Goal: Information Seeking & Learning: Learn about a topic

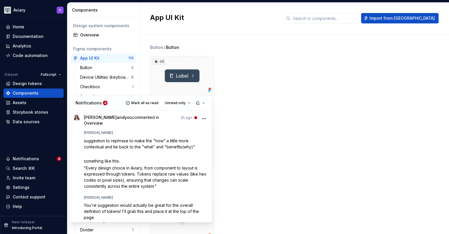
click at [242, 129] on html "Aviary C Home Documentation Analytics Code automation Dataset Fullscript Design…" at bounding box center [224, 117] width 449 height 234
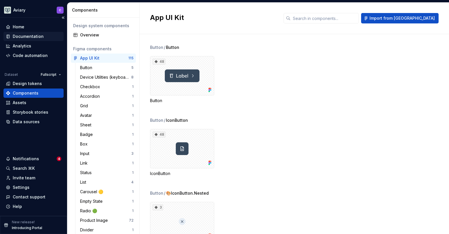
click at [38, 37] on div "Documentation" at bounding box center [28, 37] width 31 height 6
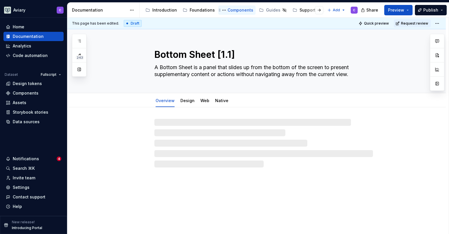
click at [245, 9] on div "Components" at bounding box center [241, 10] width 26 height 6
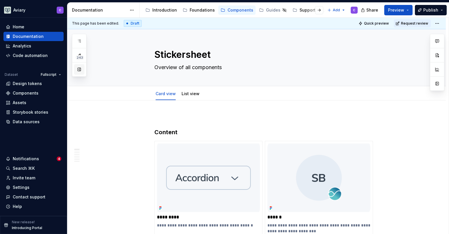
click at [77, 69] on button "button" at bounding box center [79, 69] width 10 height 10
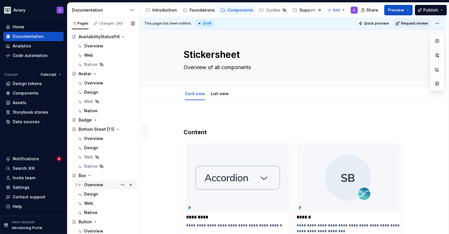
scroll to position [279, 0]
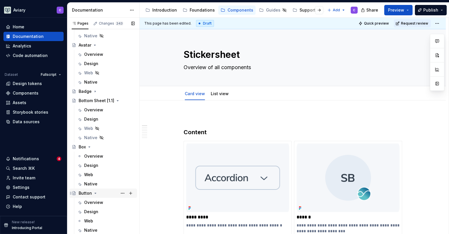
click at [82, 194] on div "Button" at bounding box center [85, 193] width 13 height 6
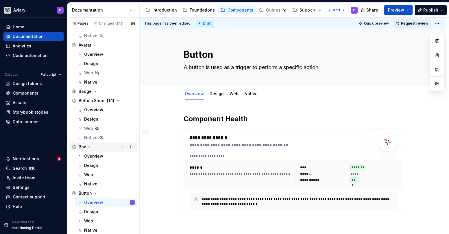
click at [101, 147] on div "Box" at bounding box center [107, 147] width 56 height 8
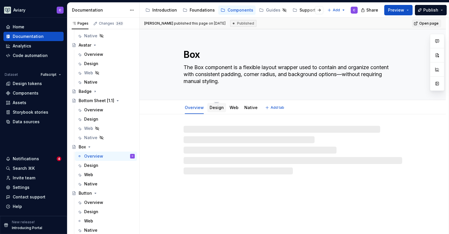
click at [214, 108] on link "Design" at bounding box center [217, 107] width 14 height 5
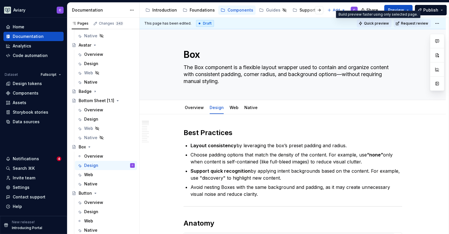
click at [377, 24] on span "Quick preview" at bounding box center [376, 23] width 25 height 5
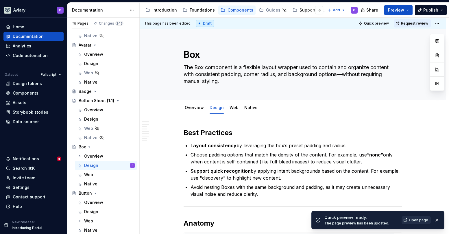
click at [422, 218] on span "Open page" at bounding box center [418, 220] width 19 height 5
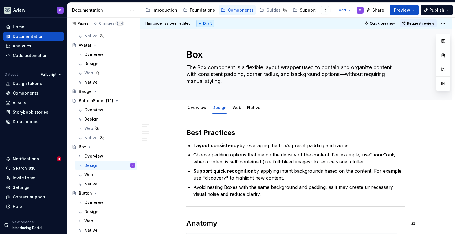
type textarea "*"
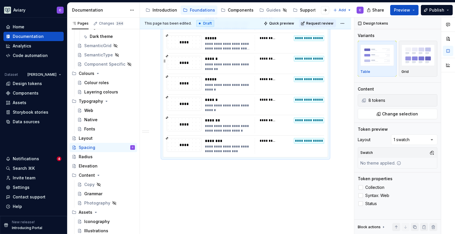
scroll to position [369, 0]
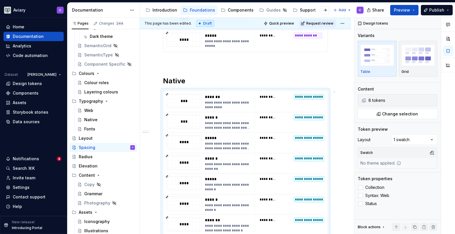
type textarea "*"
